Goal: Task Accomplishment & Management: Complete application form

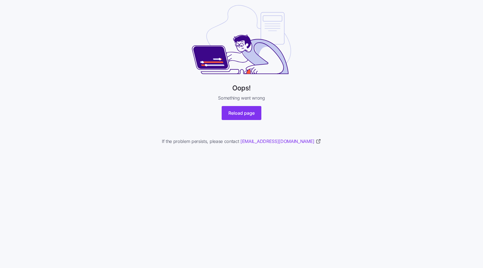
click at [106, 38] on div "Oops! Something went wrong Reload page If the problem persists, please contact …" at bounding box center [241, 82] width 483 height 165
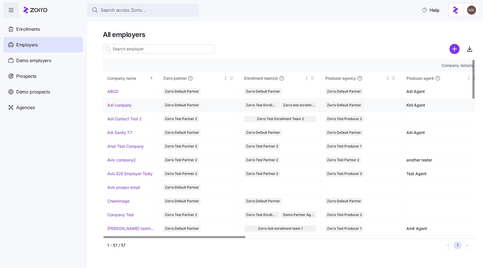
click at [122, 104] on link "Adi company" at bounding box center [119, 105] width 24 height 6
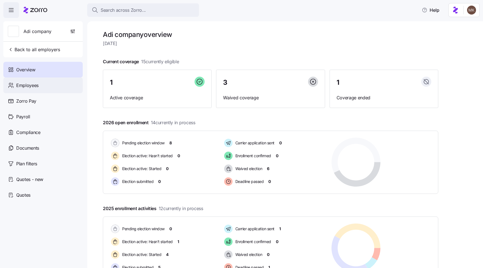
click at [42, 81] on div "Employees" at bounding box center [42, 85] width 79 height 16
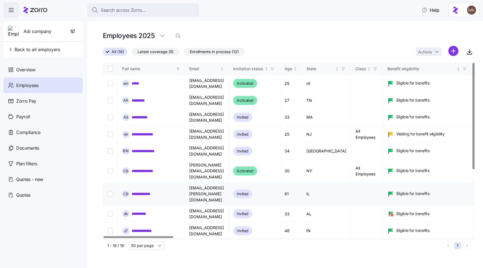
click at [151, 191] on link "**********" at bounding box center [145, 194] width 26 height 6
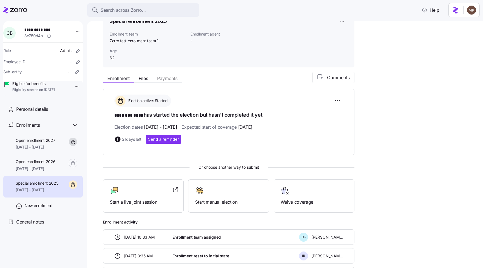
scroll to position [39, 0]
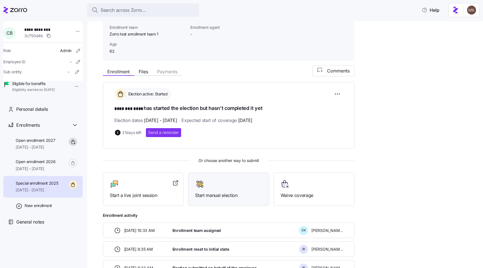
click at [235, 188] on div "Start manual election" at bounding box center [228, 188] width 67 height 19
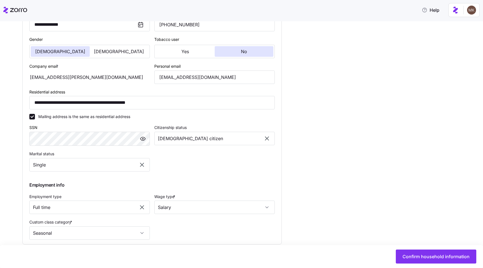
scroll to position [147, 0]
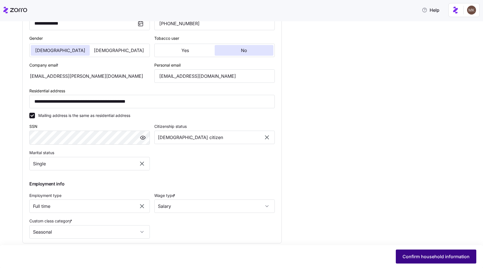
click at [407, 257] on span "Confirm household information" at bounding box center [435, 256] width 67 height 7
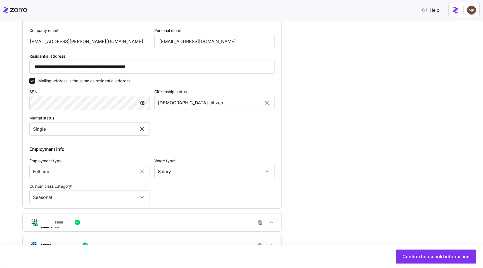
scroll to position [180, 0]
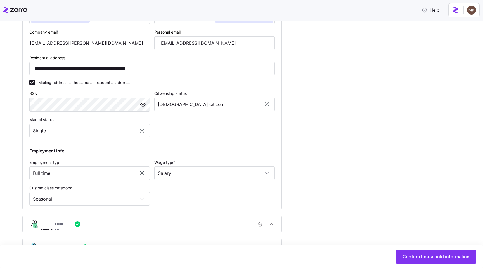
click at [362, 222] on div "**********" at bounding box center [245, 110] width 446 height 384
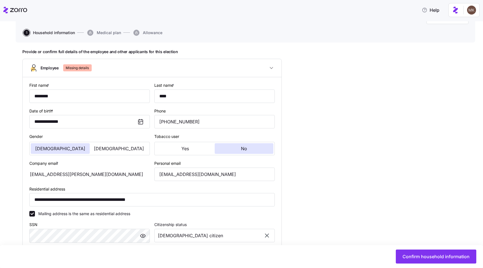
scroll to position [165, 0]
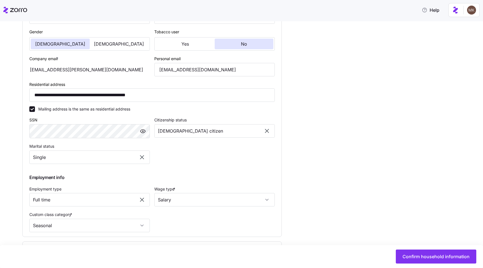
click at [347, 167] on div "**********" at bounding box center [245, 137] width 446 height 384
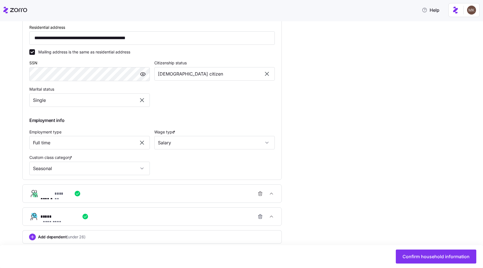
scroll to position [210, 0]
click at [273, 196] on icon "button" at bounding box center [272, 194] width 6 height 6
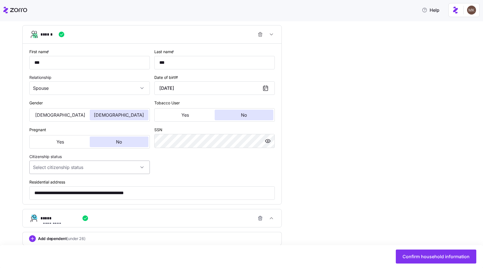
scroll to position [383, 0]
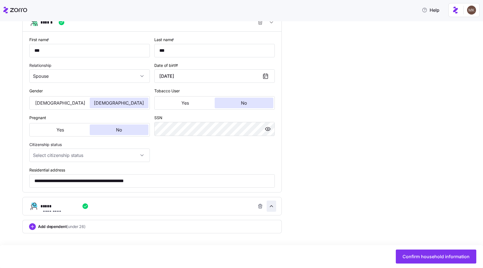
click at [272, 203] on span "button" at bounding box center [271, 206] width 9 height 11
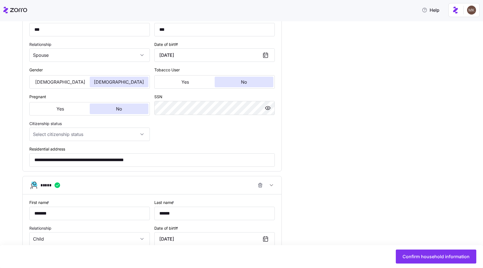
scroll to position [401, 0]
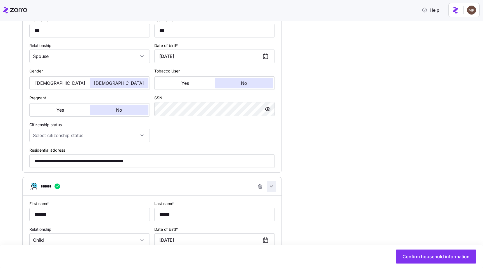
click at [275, 190] on span "button" at bounding box center [271, 186] width 9 height 11
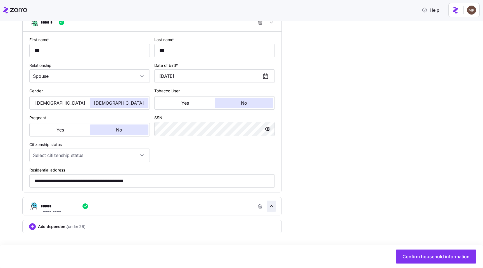
scroll to position [383, 0]
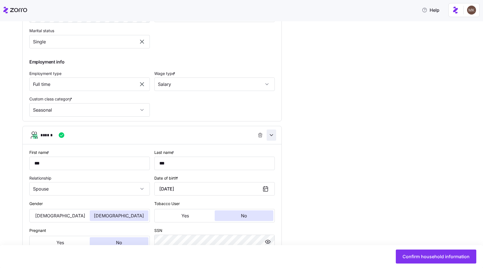
click at [271, 139] on span "button" at bounding box center [271, 135] width 9 height 11
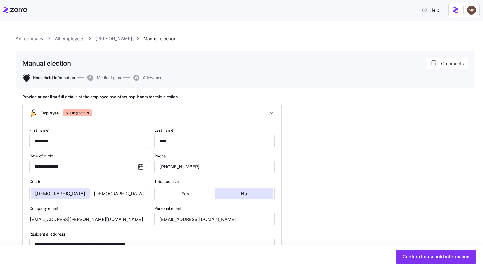
scroll to position [0, 0]
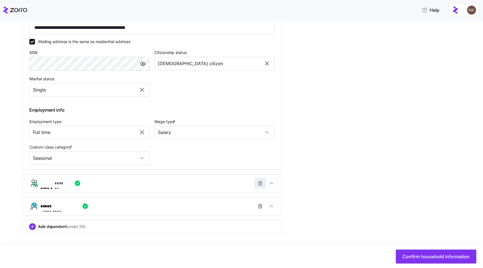
click at [260, 183] on icon "button" at bounding box center [260, 183] width 6 height 6
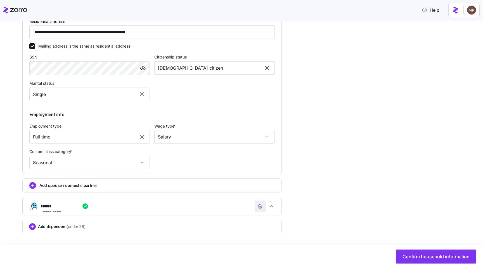
click at [259, 207] on icon "button" at bounding box center [260, 206] width 3 height 3
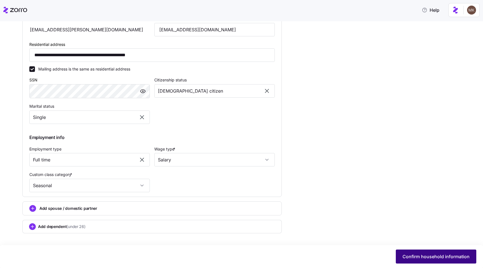
click at [414, 261] on button "Confirm household information" at bounding box center [436, 256] width 80 height 14
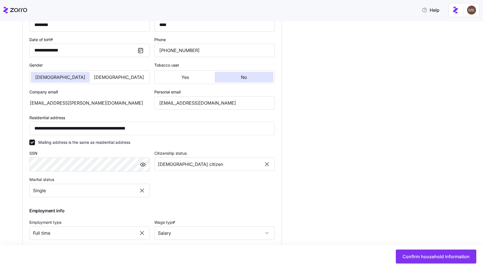
scroll to position [184, 0]
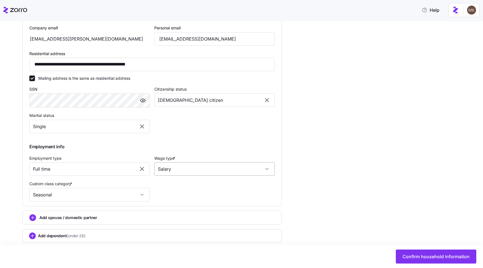
click at [179, 168] on input "Salary" at bounding box center [214, 168] width 120 height 13
click at [168, 198] on span "Hourly" at bounding box center [167, 199] width 12 height 6
type input "Hourly"
click at [418, 253] on button "Confirm household information" at bounding box center [436, 256] width 80 height 14
